Goal: Transaction & Acquisition: Download file/media

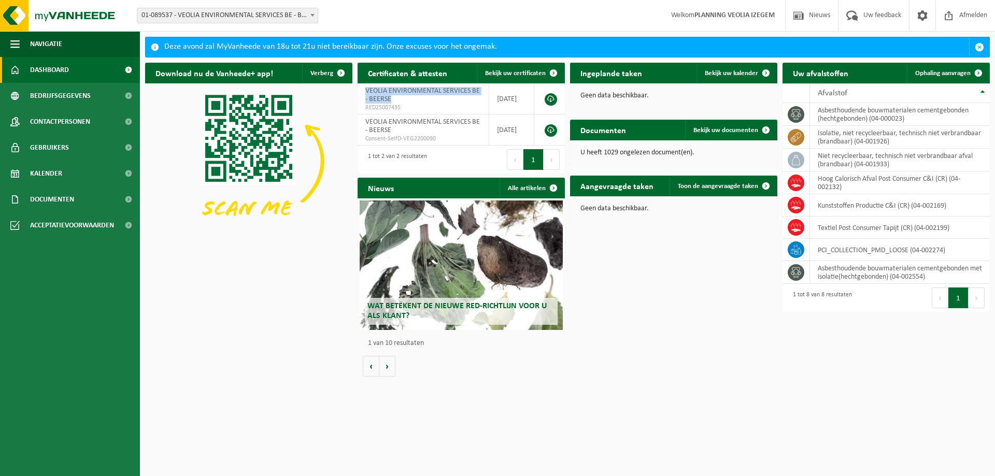
drag, startPoint x: 392, startPoint y: 100, endPoint x: 355, endPoint y: 86, distance: 39.9
click at [355, 86] on div "Certificaten & attesten Bekijk uw certificaten VEOLIA ENVIRONMENTAL SERVICES BE…" at bounding box center [461, 118] width 212 height 121
click at [664, 289] on div "Download nu de Vanheede+ app! Verberg Certificaten & attesten Bekijk uw certifi…" at bounding box center [568, 220] width 850 height 324
click at [53, 172] on span "Kalender" at bounding box center [46, 174] width 32 height 26
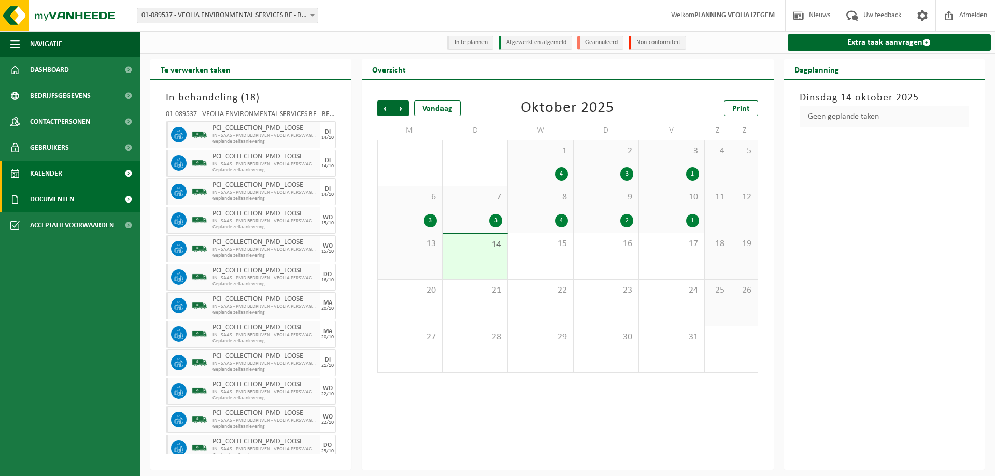
click at [72, 201] on span "Documenten" at bounding box center [52, 200] width 44 height 26
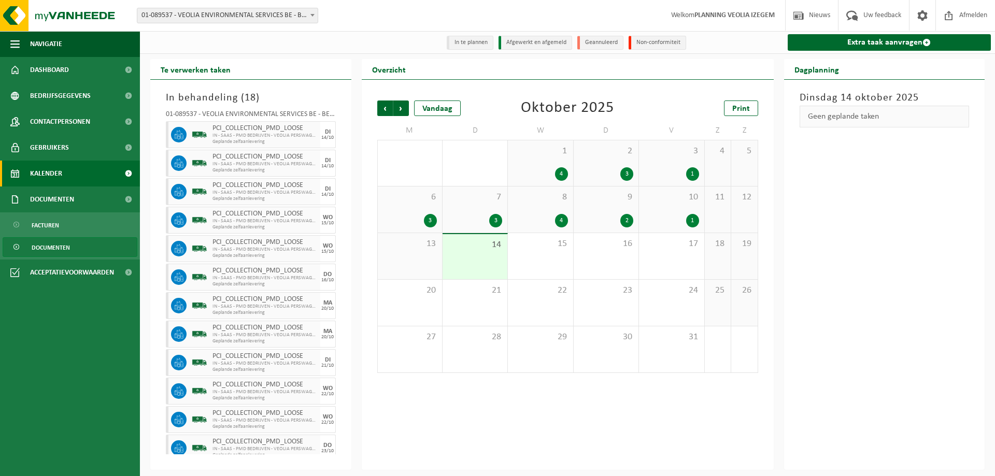
click at [52, 245] on span "Documenten" at bounding box center [51, 248] width 38 height 20
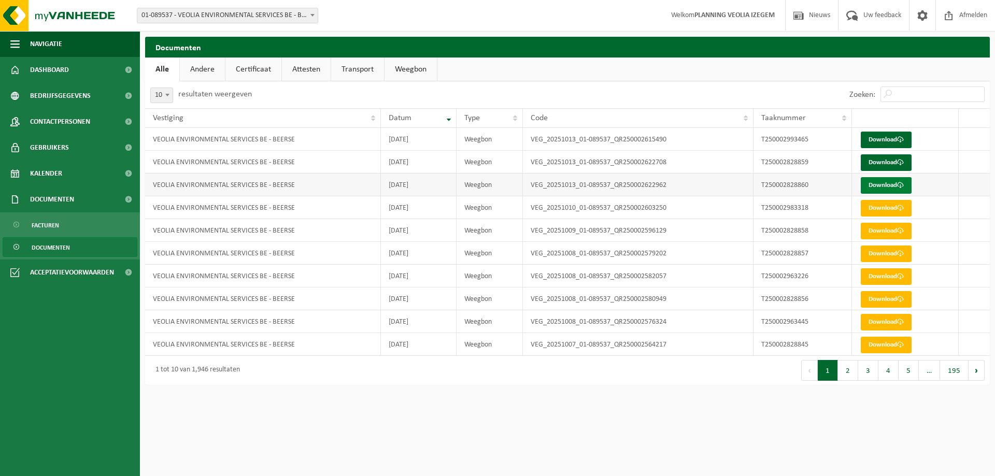
click at [878, 186] on link "Download" at bounding box center [886, 185] width 51 height 17
click at [881, 163] on link "Download" at bounding box center [886, 162] width 51 height 17
click at [889, 141] on link "Download" at bounding box center [886, 140] width 51 height 17
click at [692, 15] on span "Welkom PLANNING VEOLIA IZEGEM" at bounding box center [723, 15] width 124 height 31
click at [315, 36] on div "Documenten Even geduld. Door de grote hoeveelheid gegevens duurt het laden even…" at bounding box center [497, 195] width 995 height 390
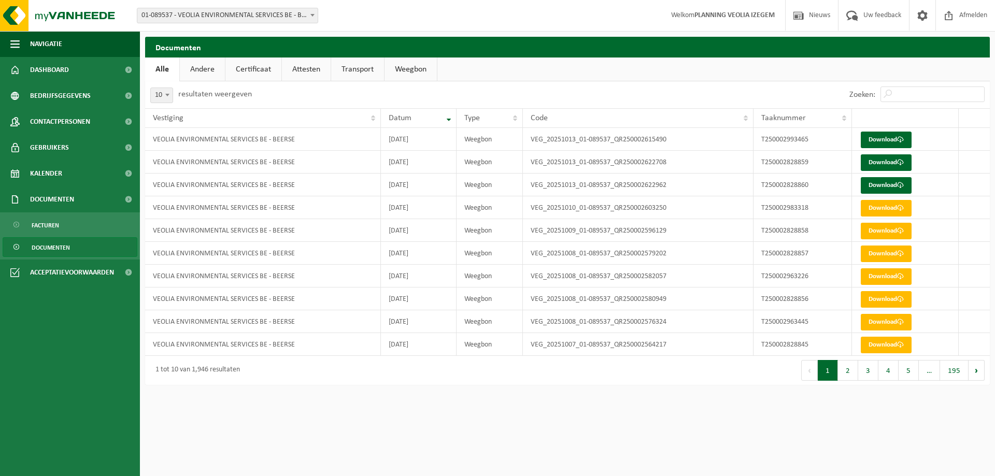
click at [315, 37] on h2 "Documenten" at bounding box center [567, 47] width 845 height 20
